Goal: Task Accomplishment & Management: Use online tool/utility

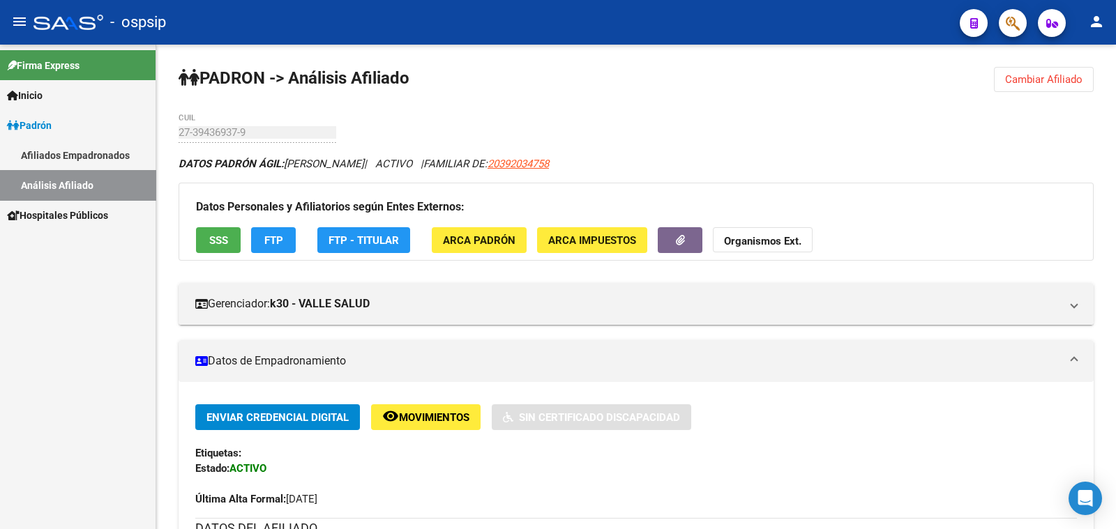
scroll to position [315, 0]
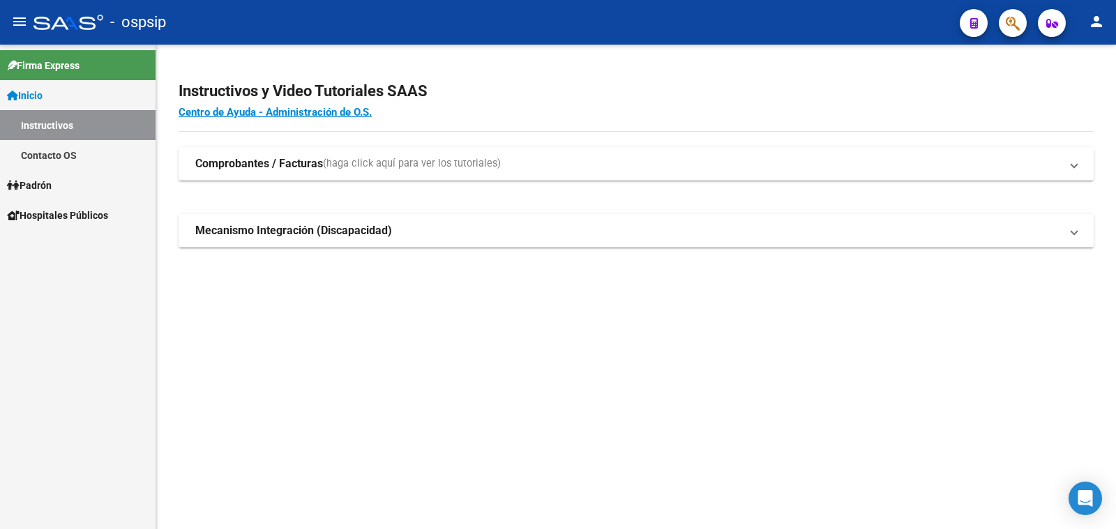
click at [47, 192] on span "Padrón" at bounding box center [29, 185] width 45 height 15
click at [47, 186] on span "Padrón" at bounding box center [29, 185] width 45 height 15
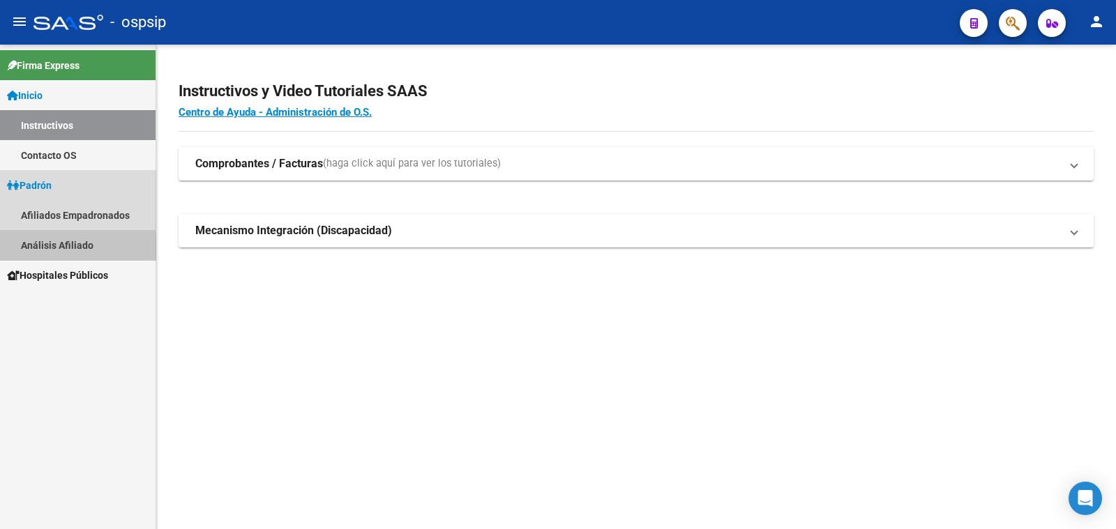
click at [60, 247] on link "Análisis Afiliado" at bounding box center [78, 245] width 156 height 30
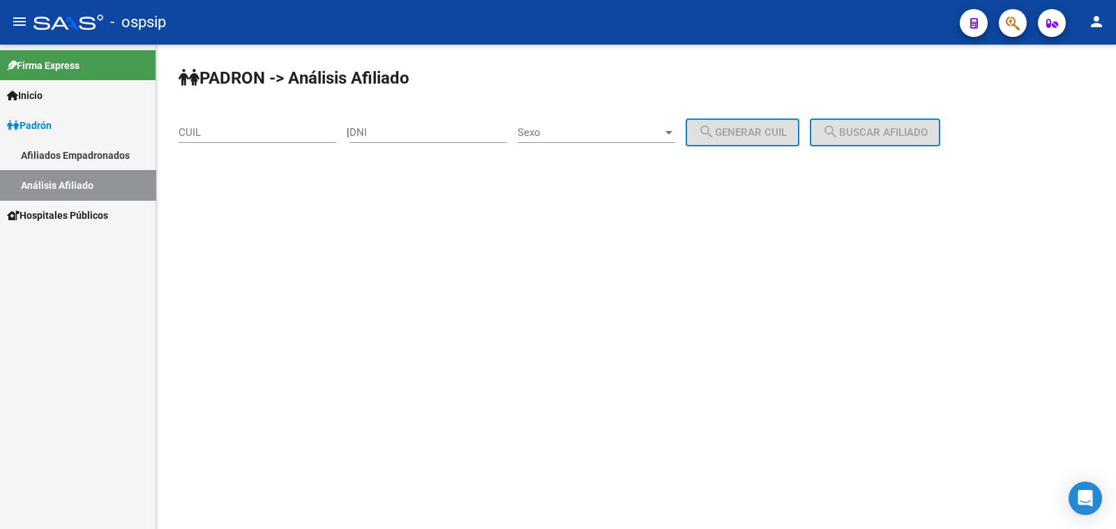
click at [398, 128] on input "DNI" at bounding box center [429, 132] width 158 height 13
type input "23234857"
click at [609, 132] on span "Sexo" at bounding box center [590, 132] width 145 height 13
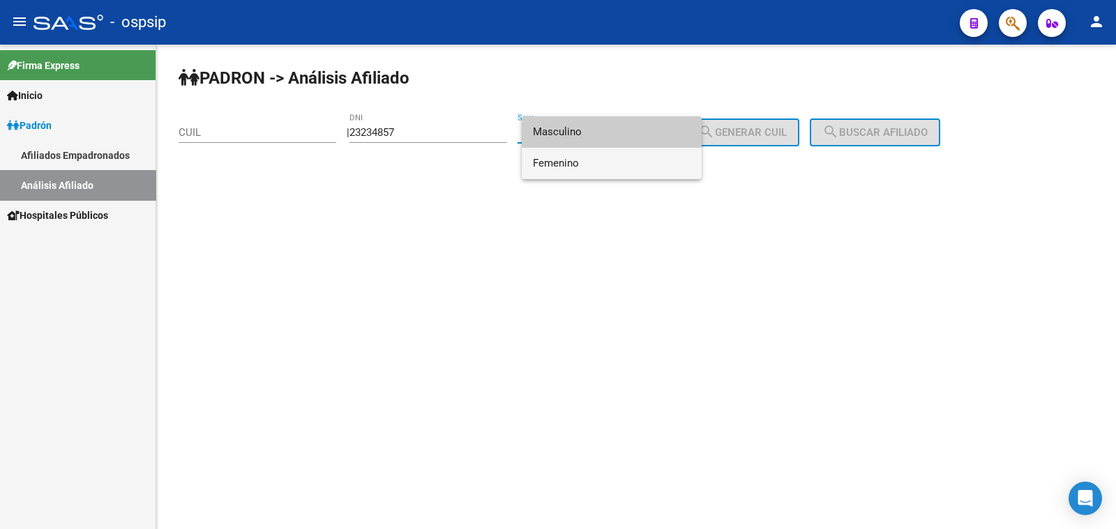
click at [642, 158] on span "Femenino" at bounding box center [612, 163] width 158 height 31
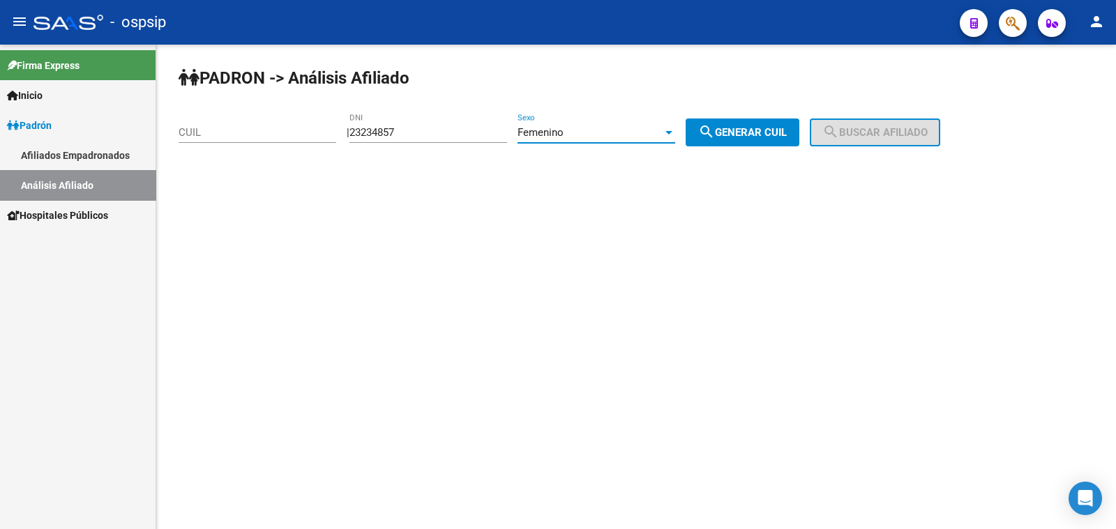
click at [762, 126] on span "search Generar CUIL" at bounding box center [742, 132] width 89 height 13
type input "27-23234857-2"
click at [839, 126] on mat-icon "search" at bounding box center [830, 131] width 17 height 17
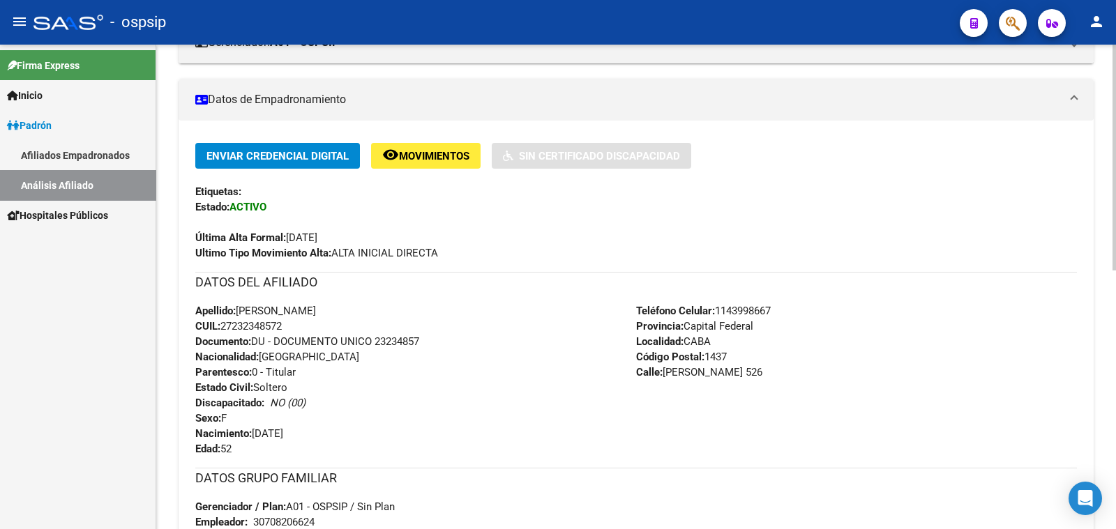
scroll to position [348, 0]
